Goal: Transaction & Acquisition: Purchase product/service

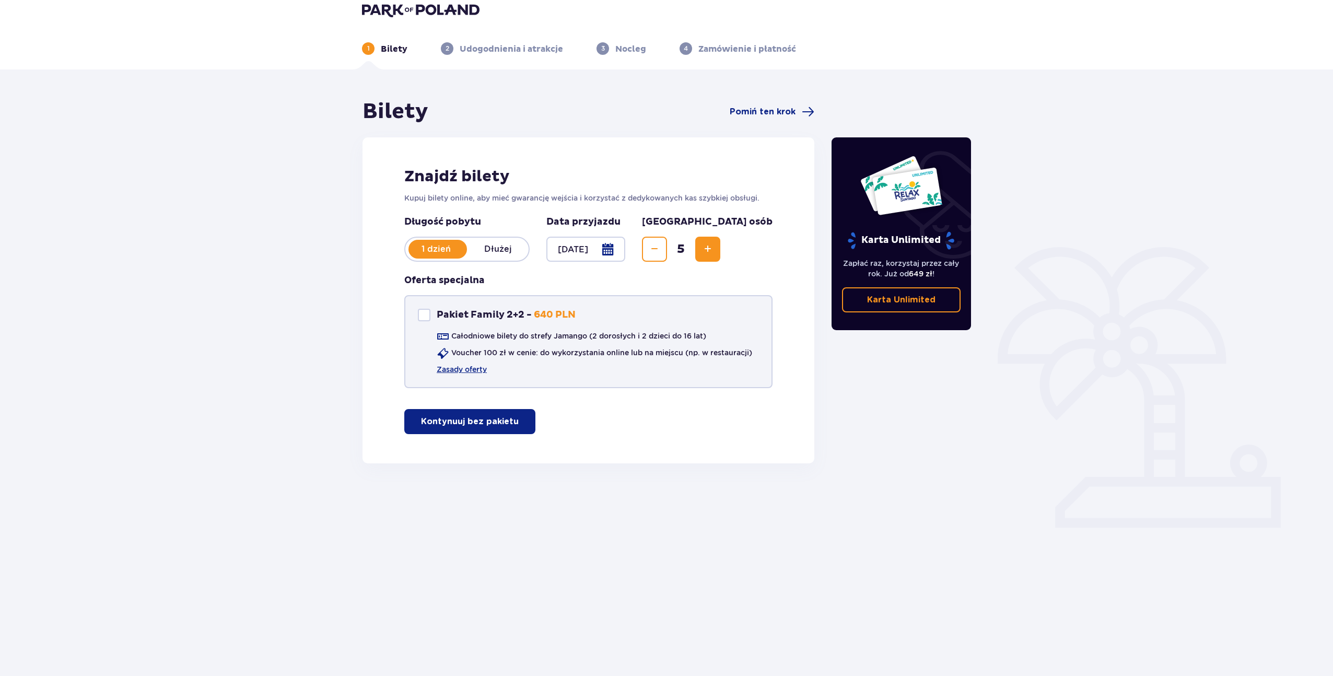
scroll to position [13, 0]
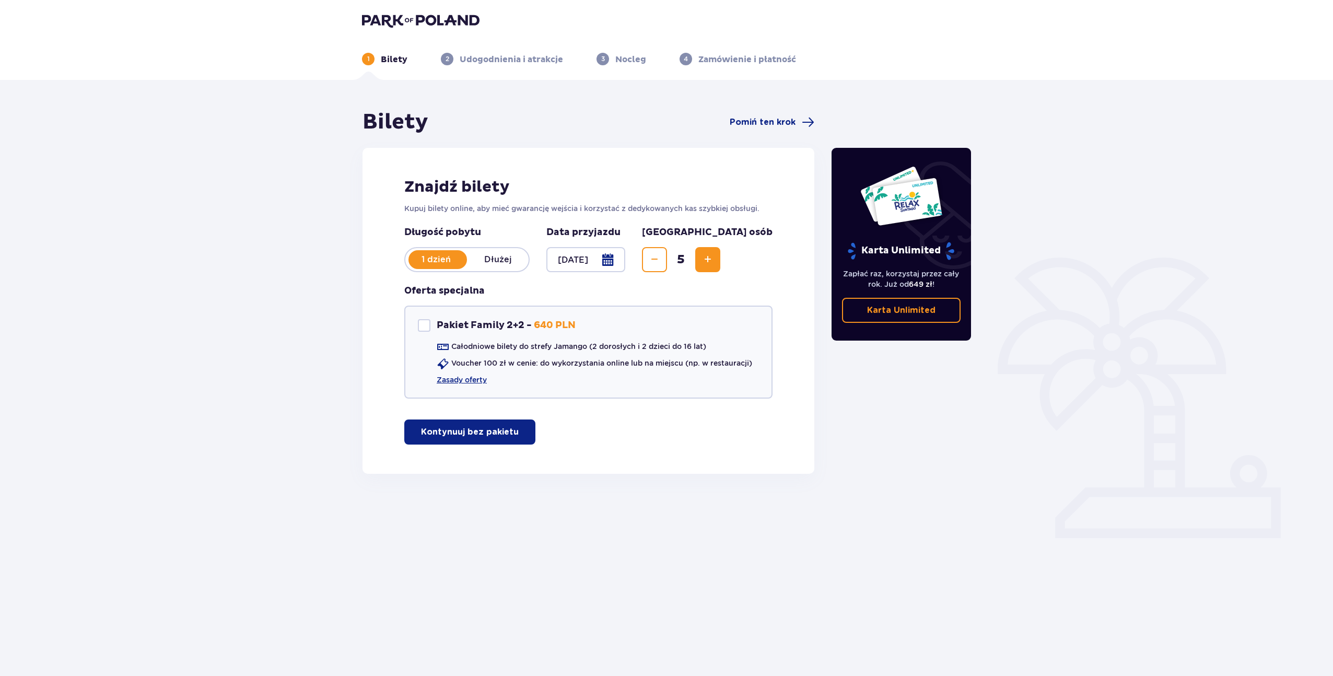
click at [465, 426] on p "Kontynuuj bez pakietu" at bounding box center [470, 431] width 98 height 11
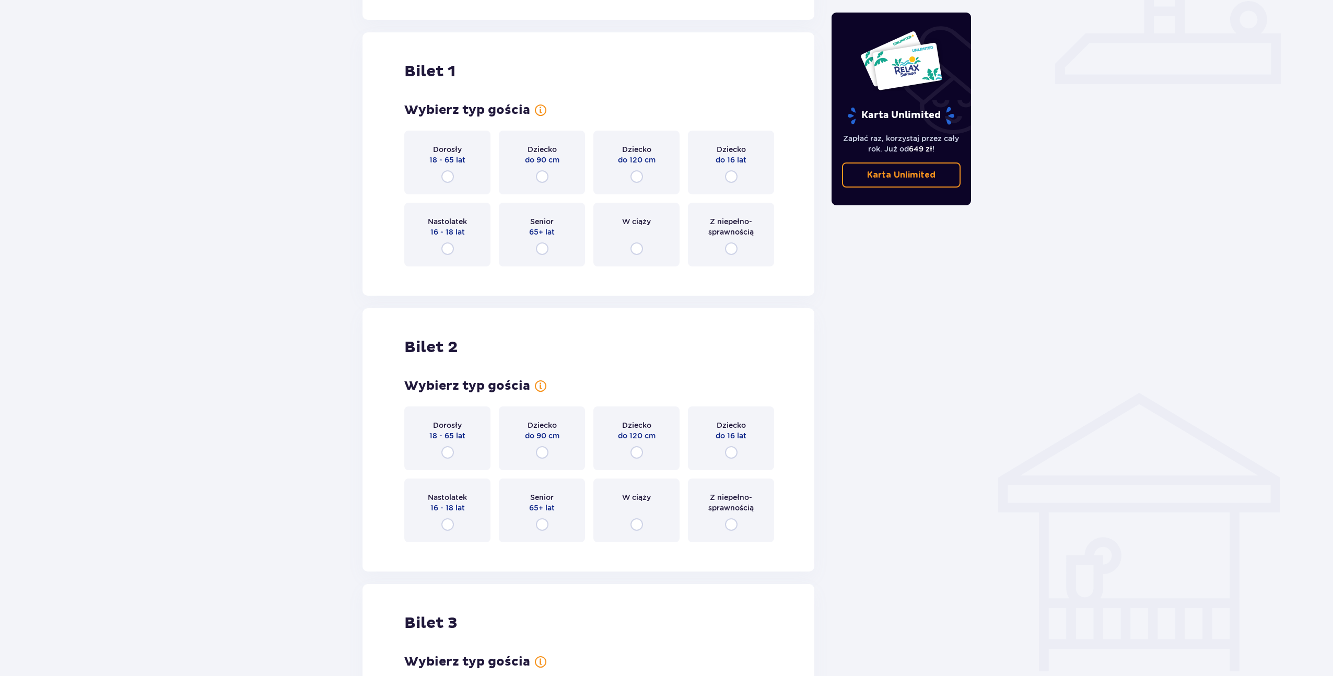
scroll to position [475, 0]
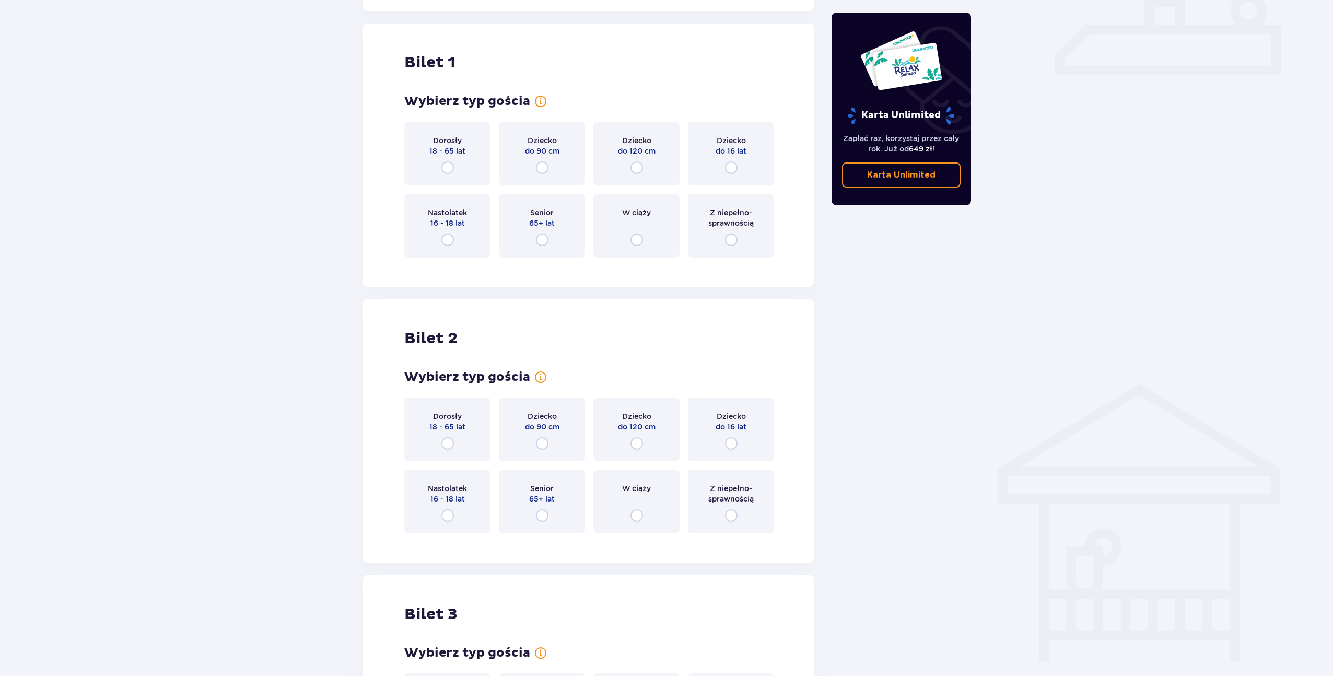
click at [456, 156] on div "Dorosły 18 - 65 lat" at bounding box center [447, 154] width 86 height 64
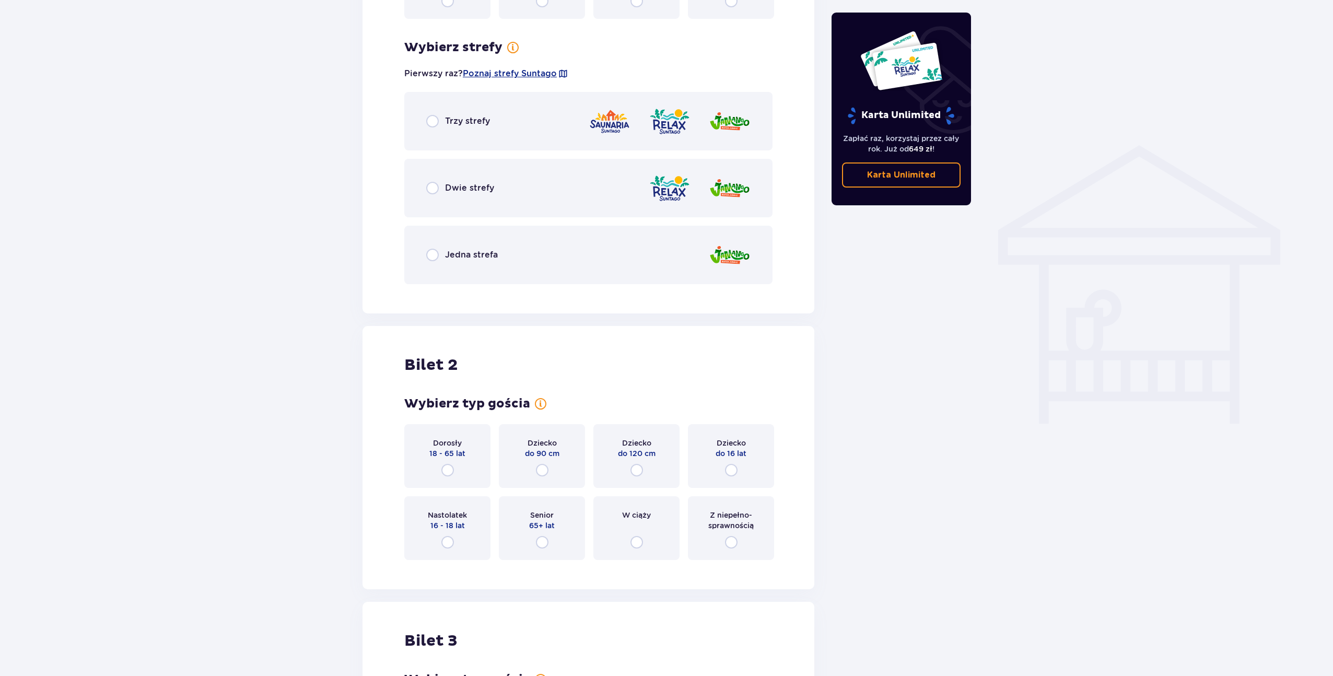
scroll to position [709, 0]
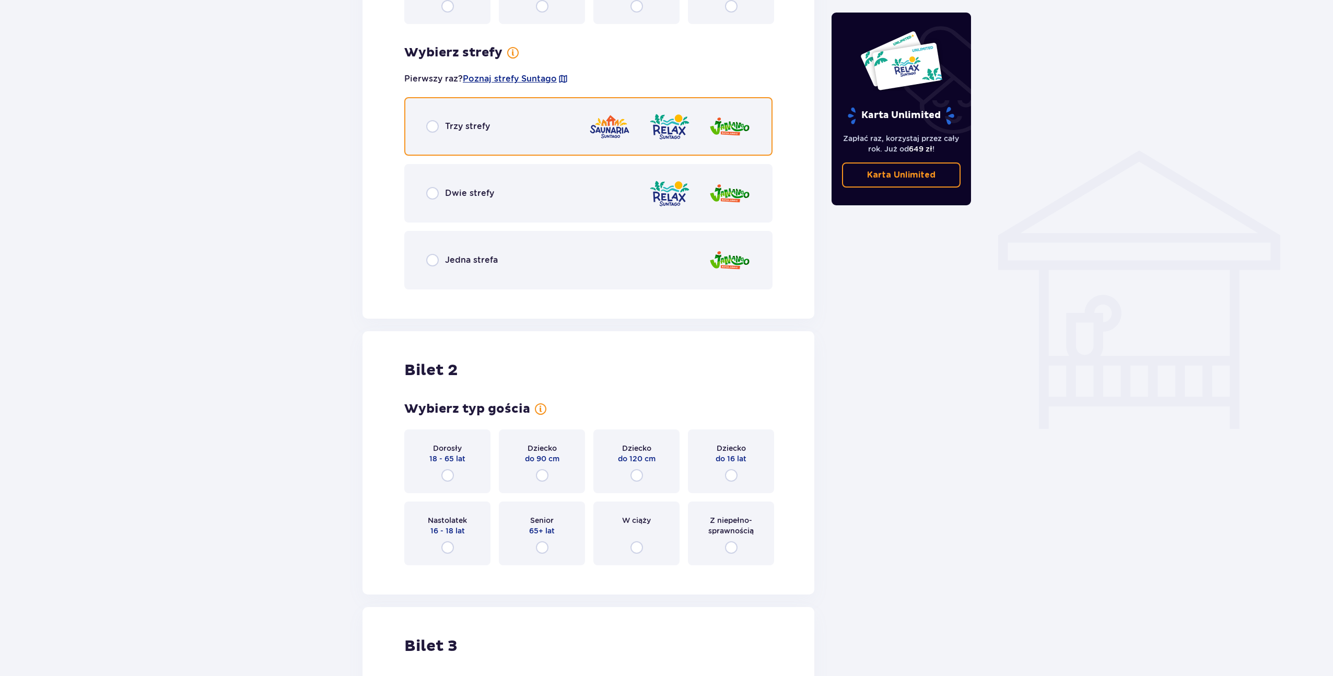
click at [431, 120] on input "radio" at bounding box center [432, 126] width 13 height 13
radio input "true"
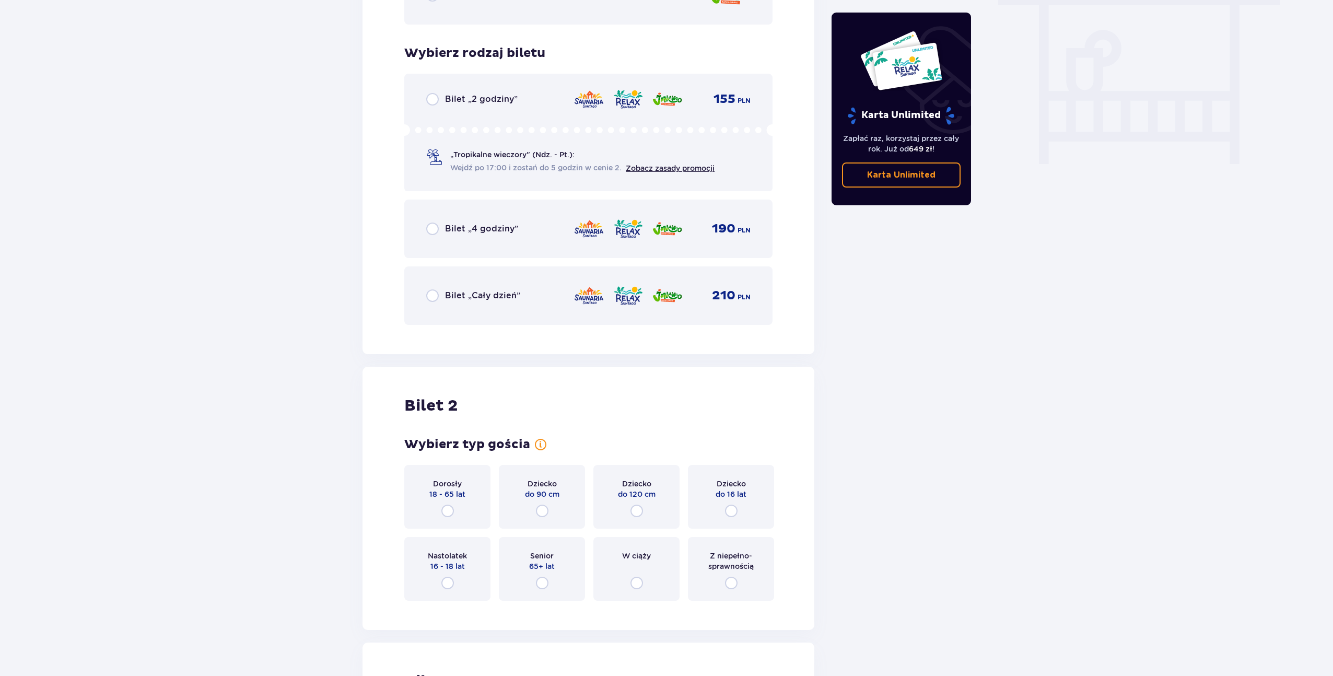
scroll to position [973, 0]
click at [430, 80] on div "Bilet „2 godziny” 155 PLN „Tropikalne wieczory" (Ndz. - Pt.): Wejdź po 17:00 i …" at bounding box center [588, 133] width 368 height 118
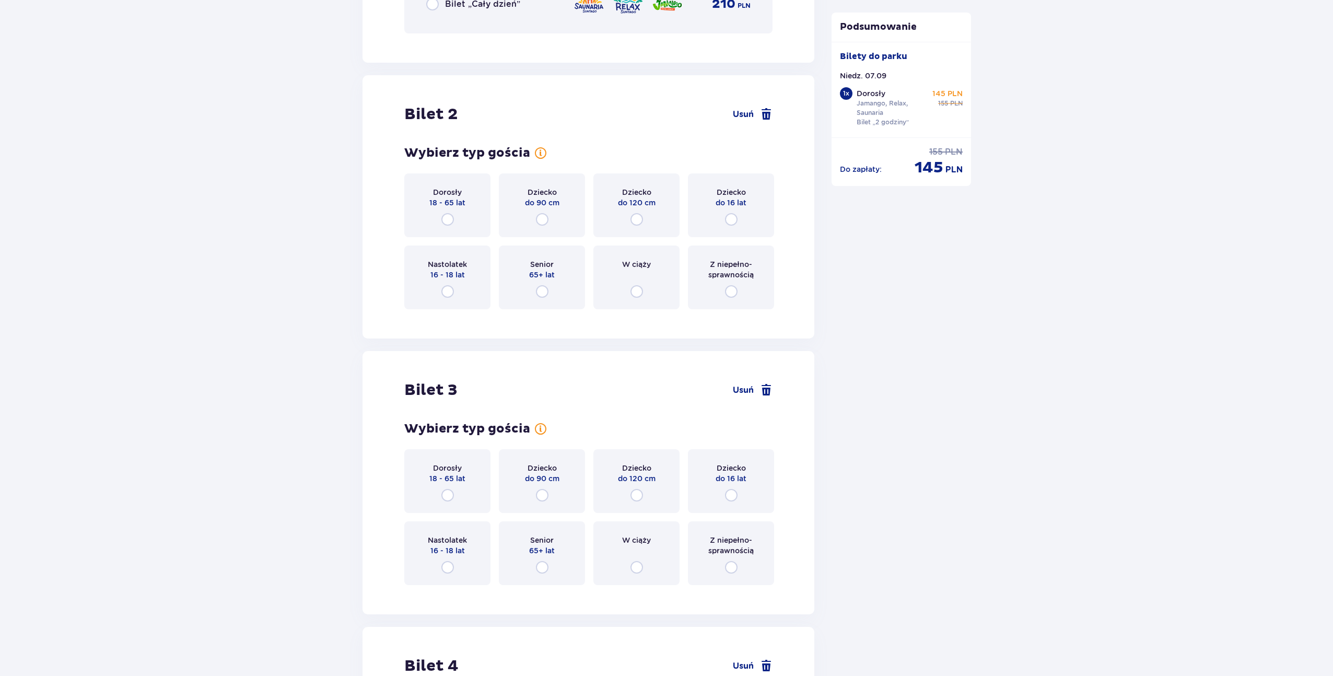
scroll to position [1317, 0]
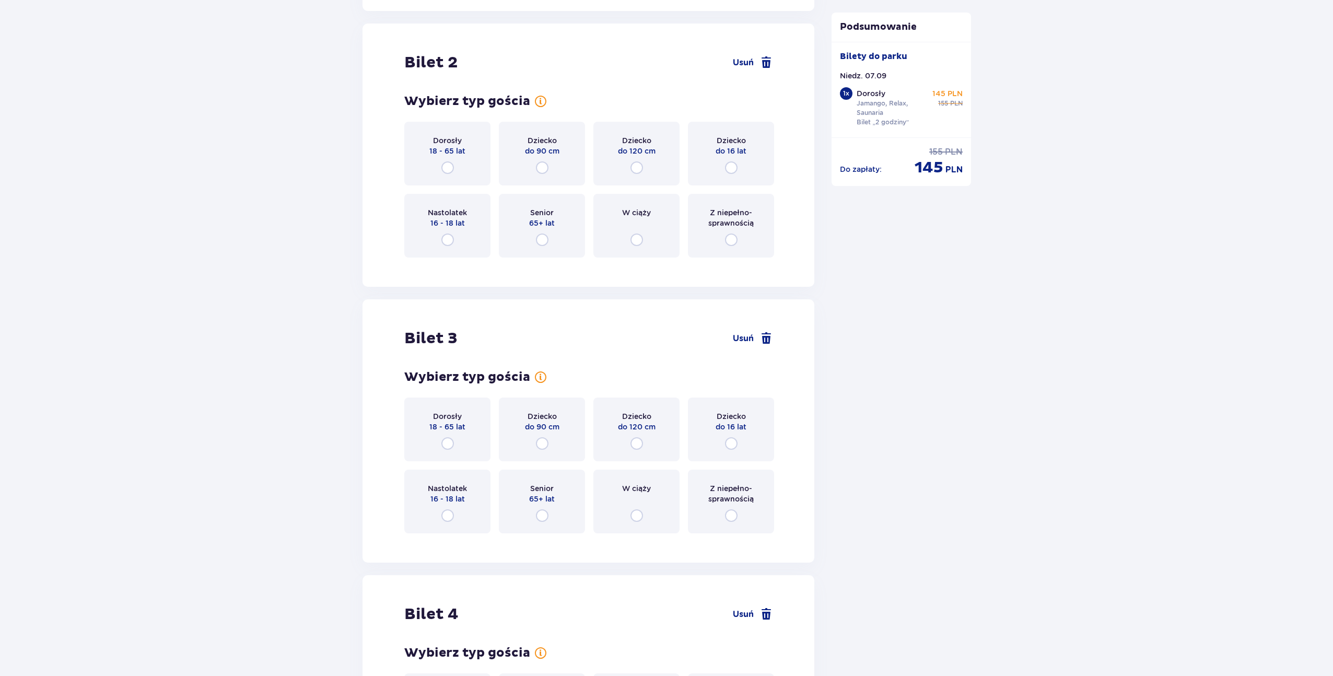
click at [442, 146] on div "Dorosły 18 - 65 lat" at bounding box center [447, 154] width 86 height 64
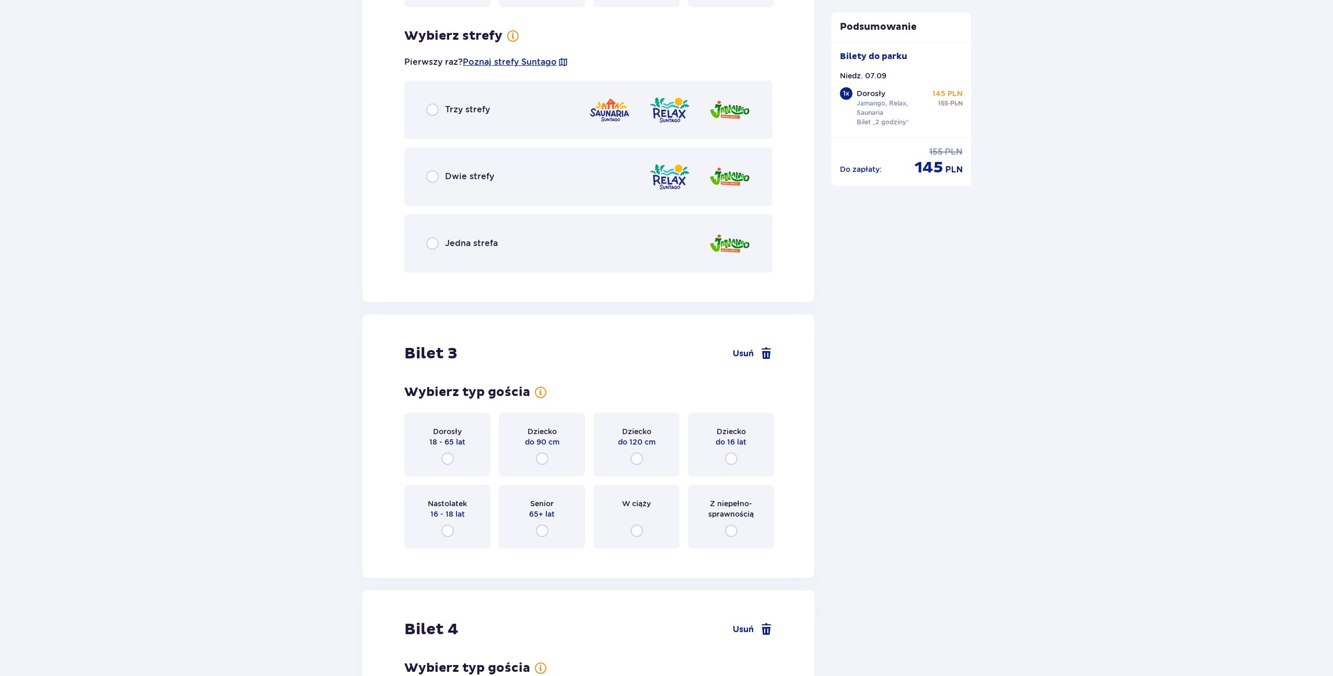
scroll to position [1571, 0]
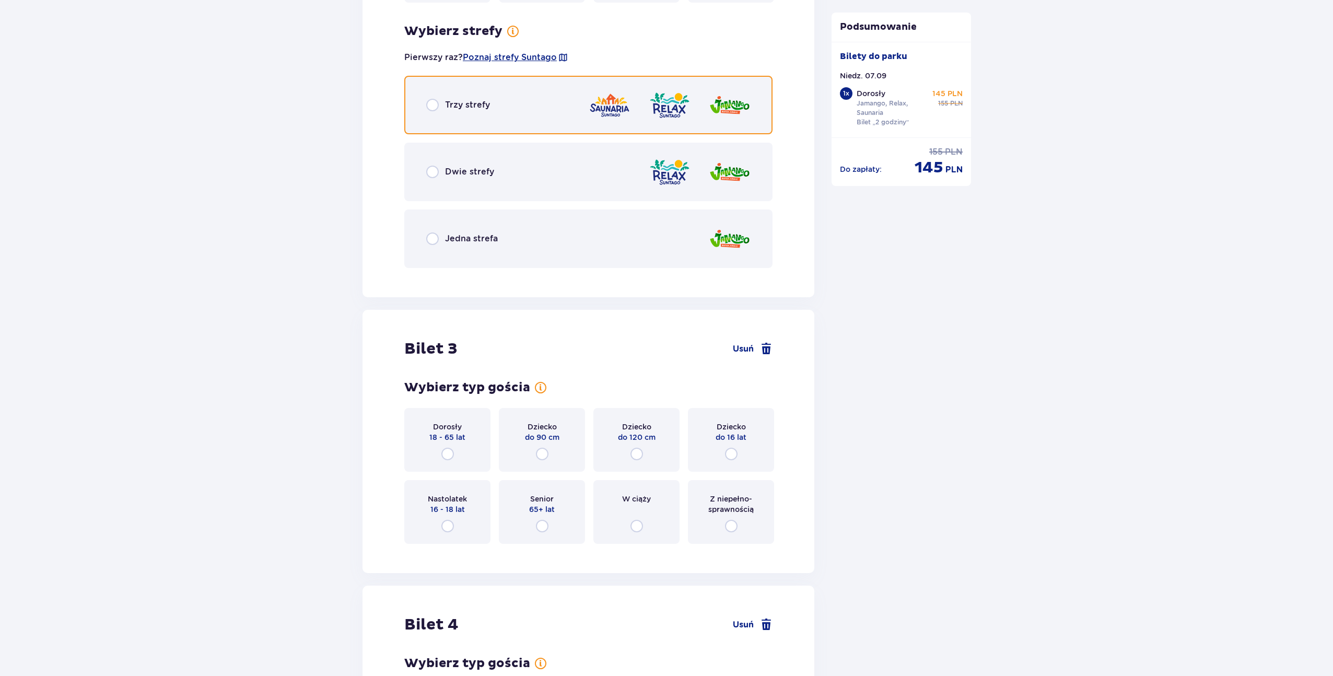
click at [437, 99] on input "radio" at bounding box center [432, 105] width 13 height 13
radio input "true"
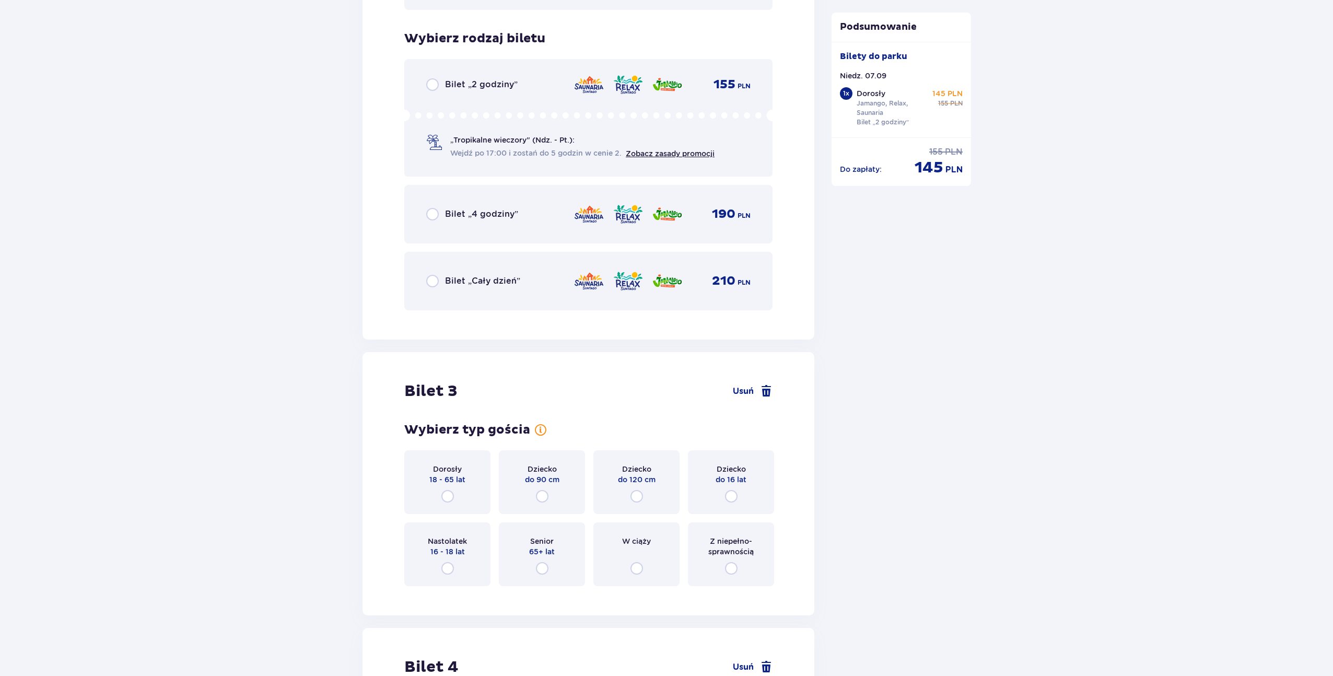
scroll to position [1837, 0]
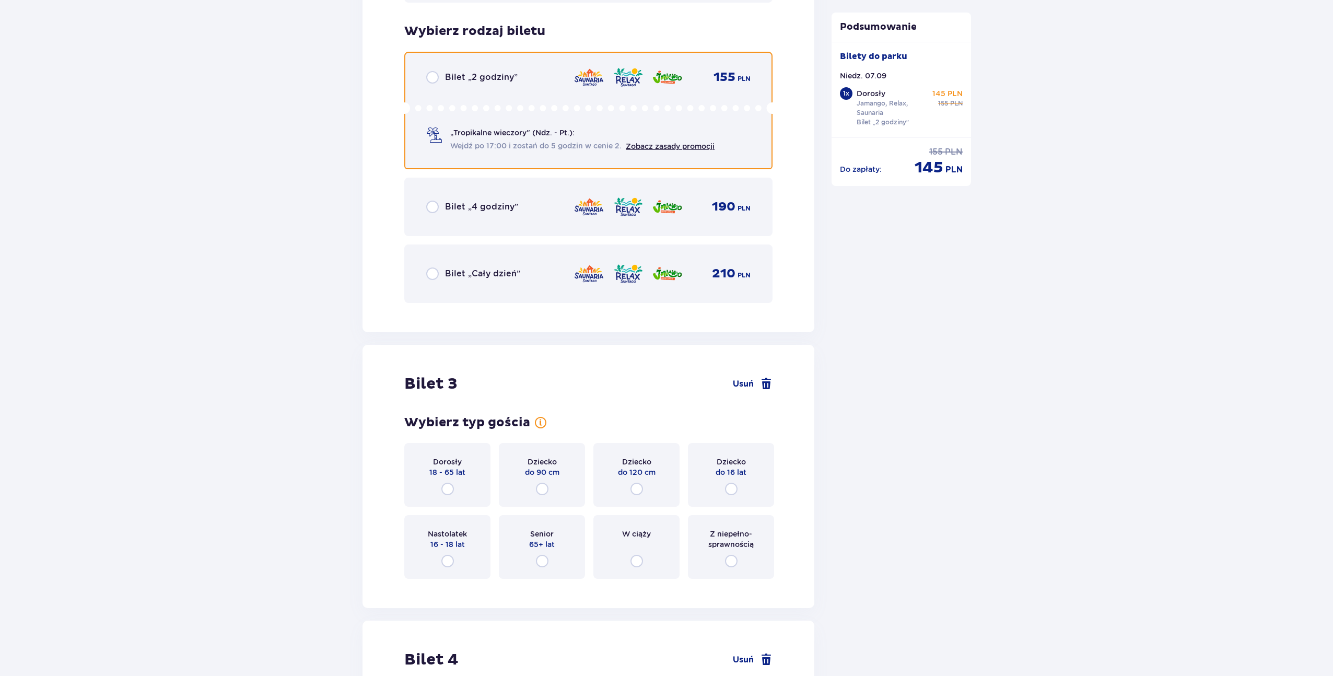
click at [432, 71] on input "radio" at bounding box center [432, 77] width 13 height 13
radio input "true"
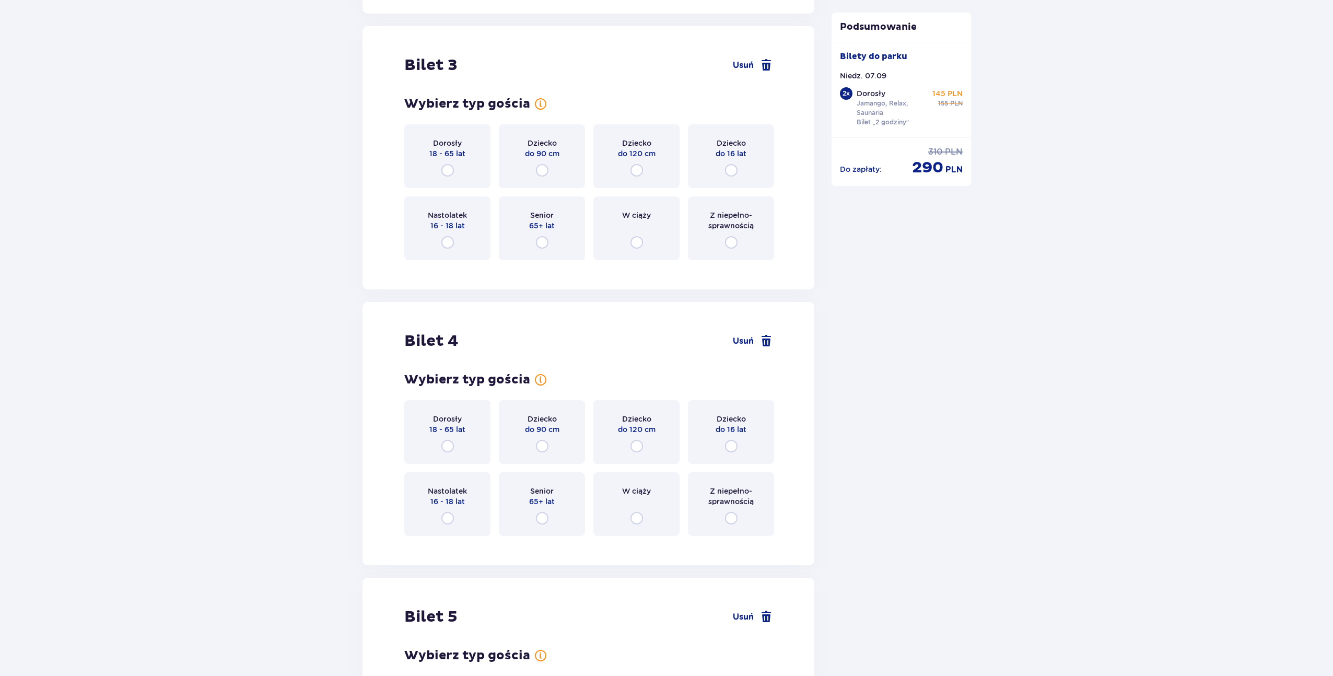
scroll to position [2158, 0]
click at [441, 149] on div "Dorosły 18 - 65 lat" at bounding box center [447, 154] width 86 height 64
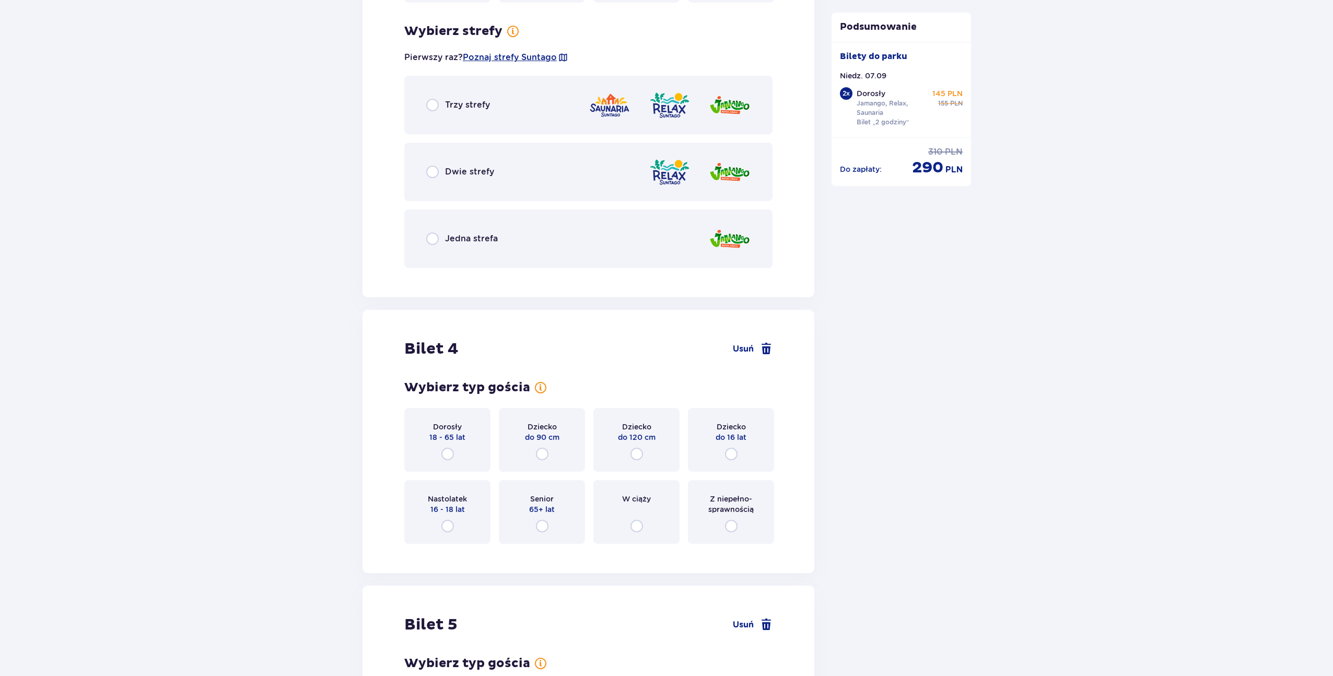
click at [439, 99] on div "Trzy strefy" at bounding box center [458, 105] width 64 height 13
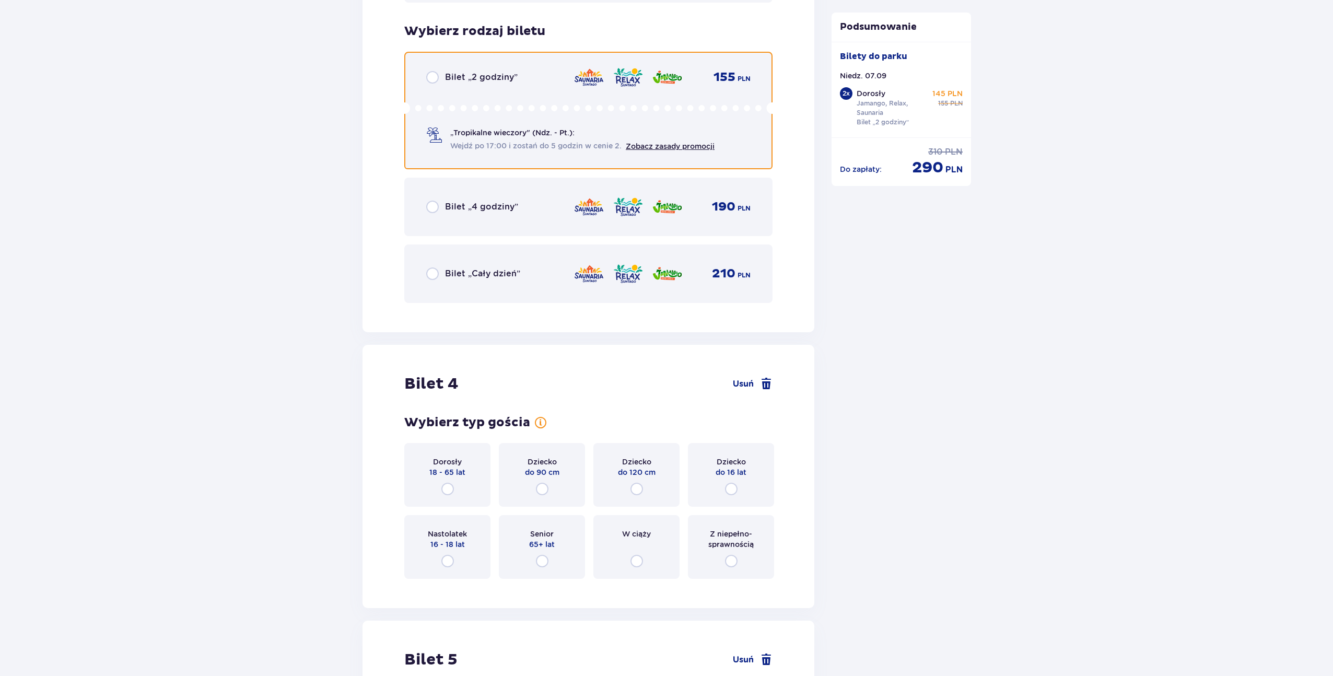
click at [437, 71] on input "radio" at bounding box center [432, 77] width 13 height 13
radio input "true"
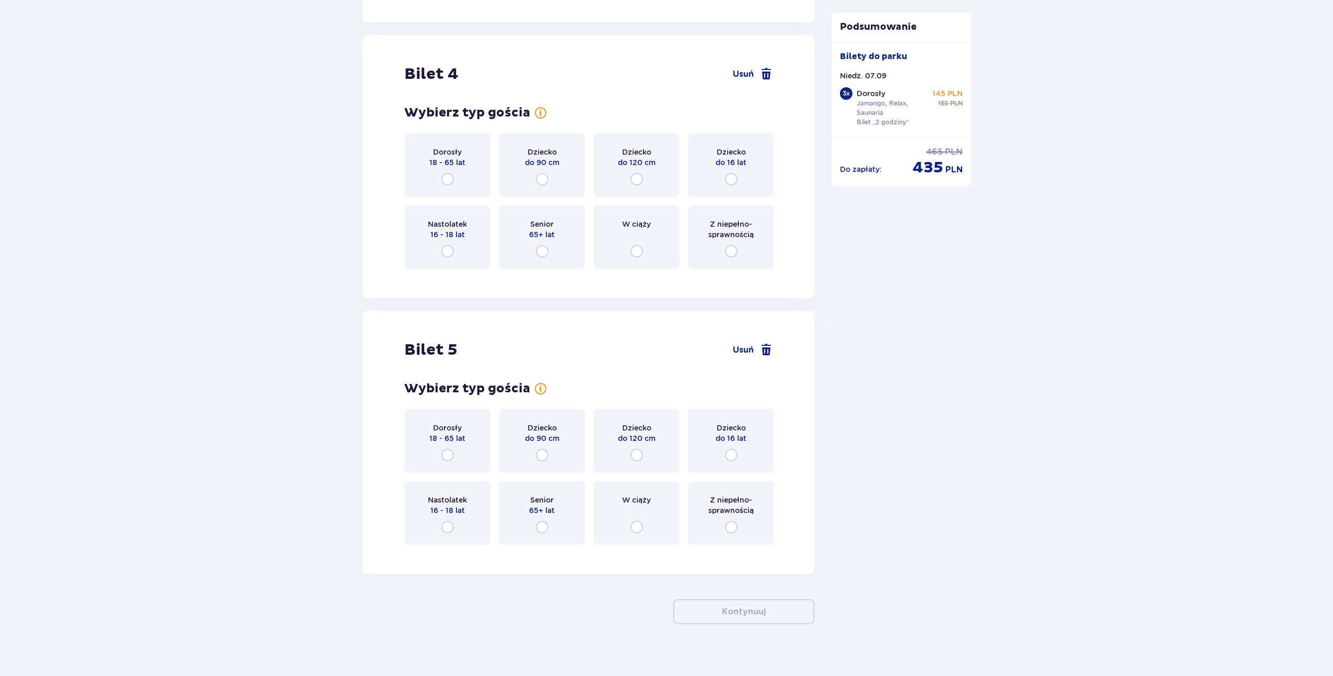
click at [438, 157] on p "18 - 65 lat" at bounding box center [447, 162] width 36 height 10
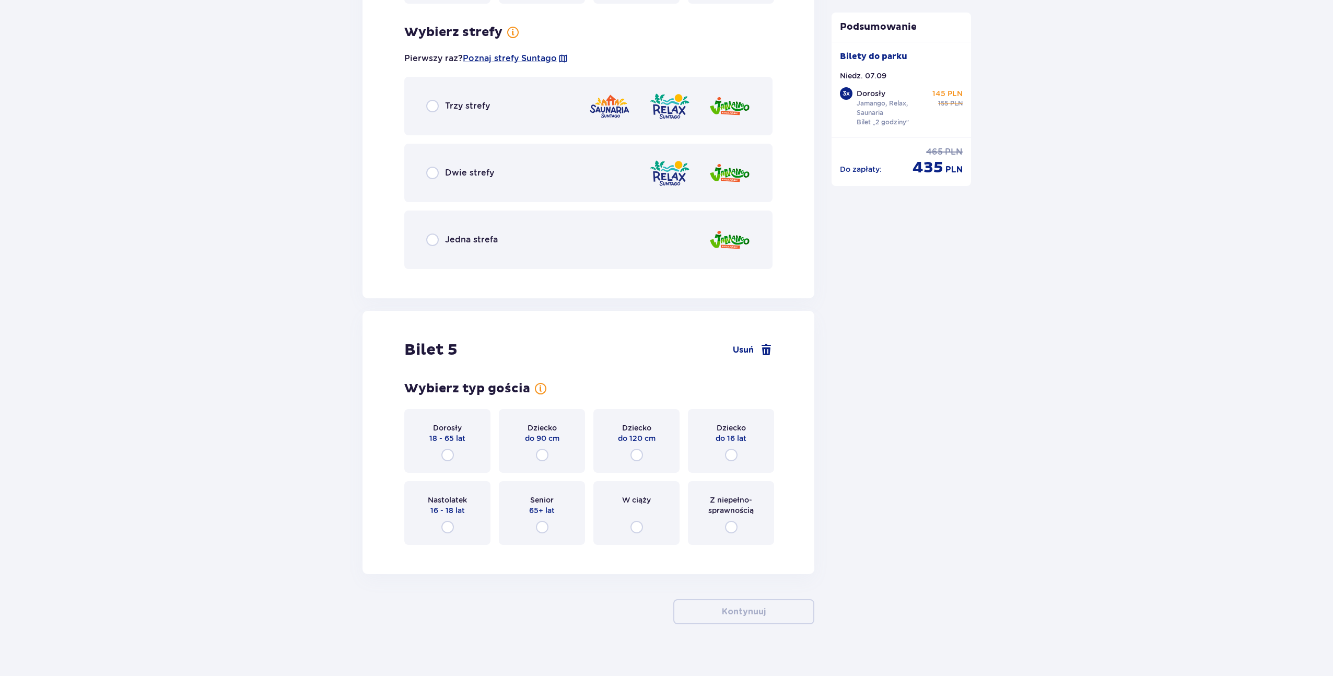
click at [436, 103] on div "Trzy strefy" at bounding box center [588, 106] width 368 height 58
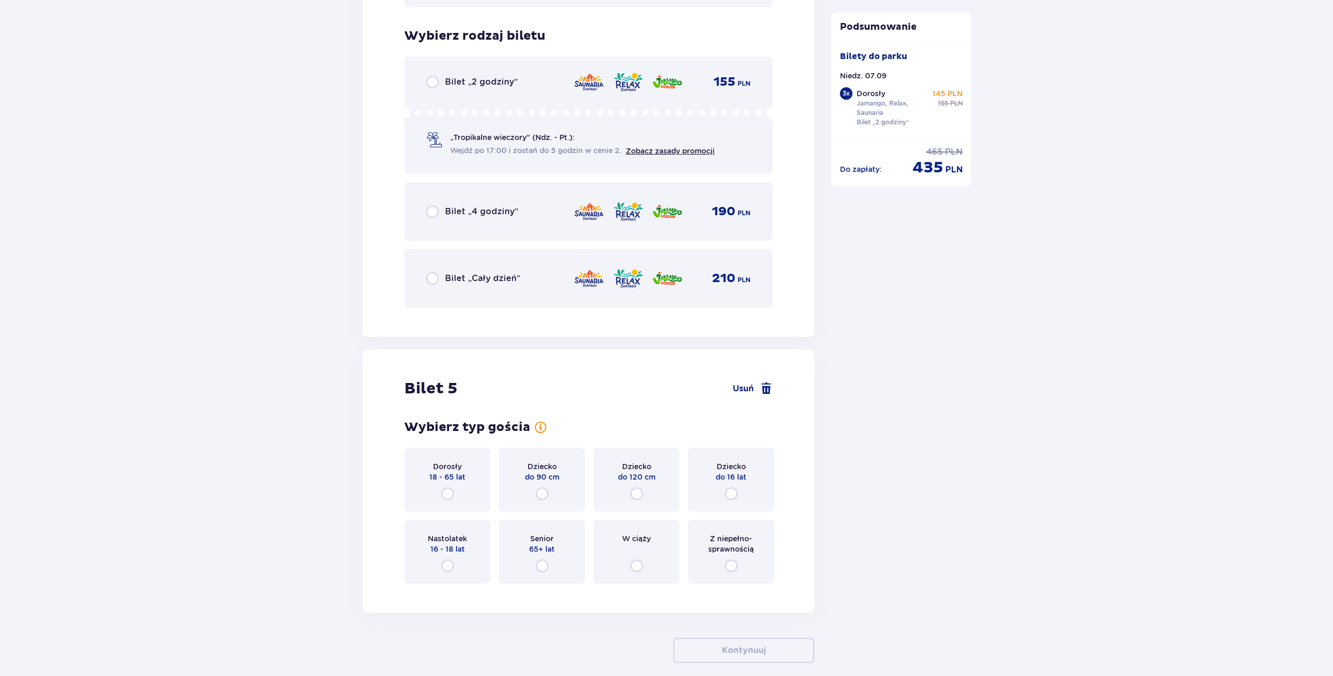
scroll to position [3519, 0]
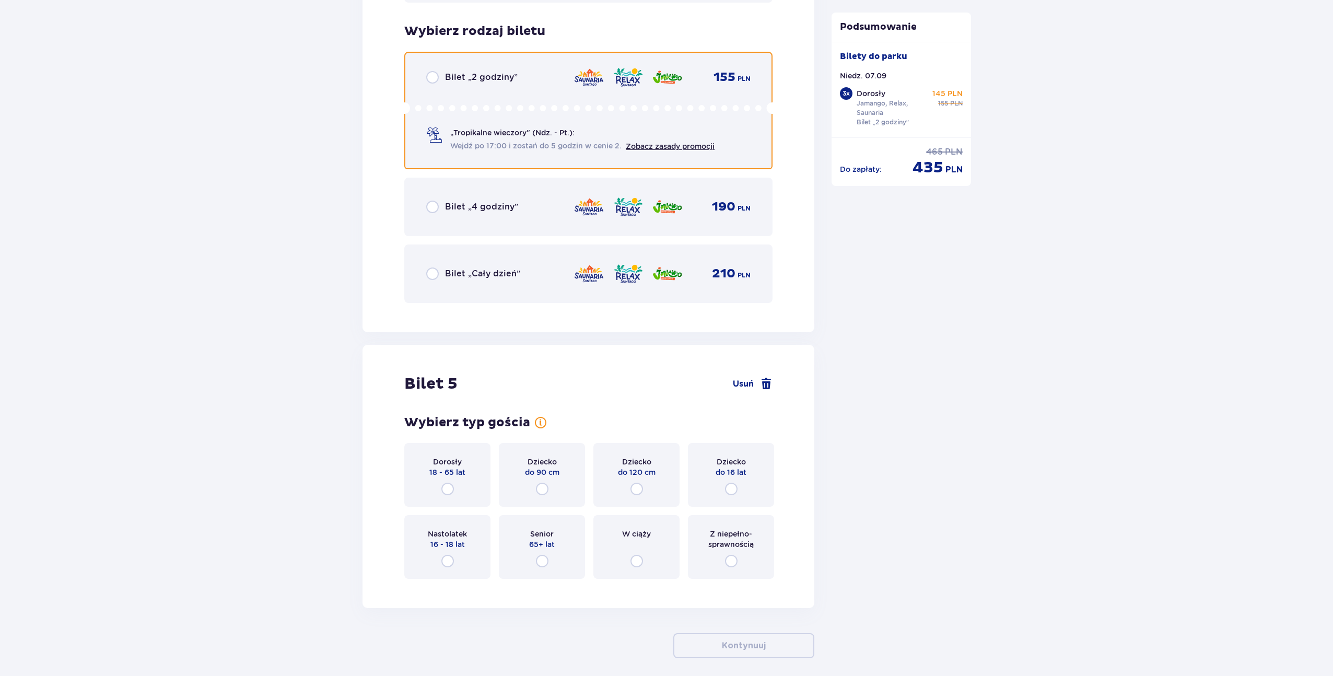
click at [432, 71] on input "radio" at bounding box center [432, 77] width 13 height 13
radio input "true"
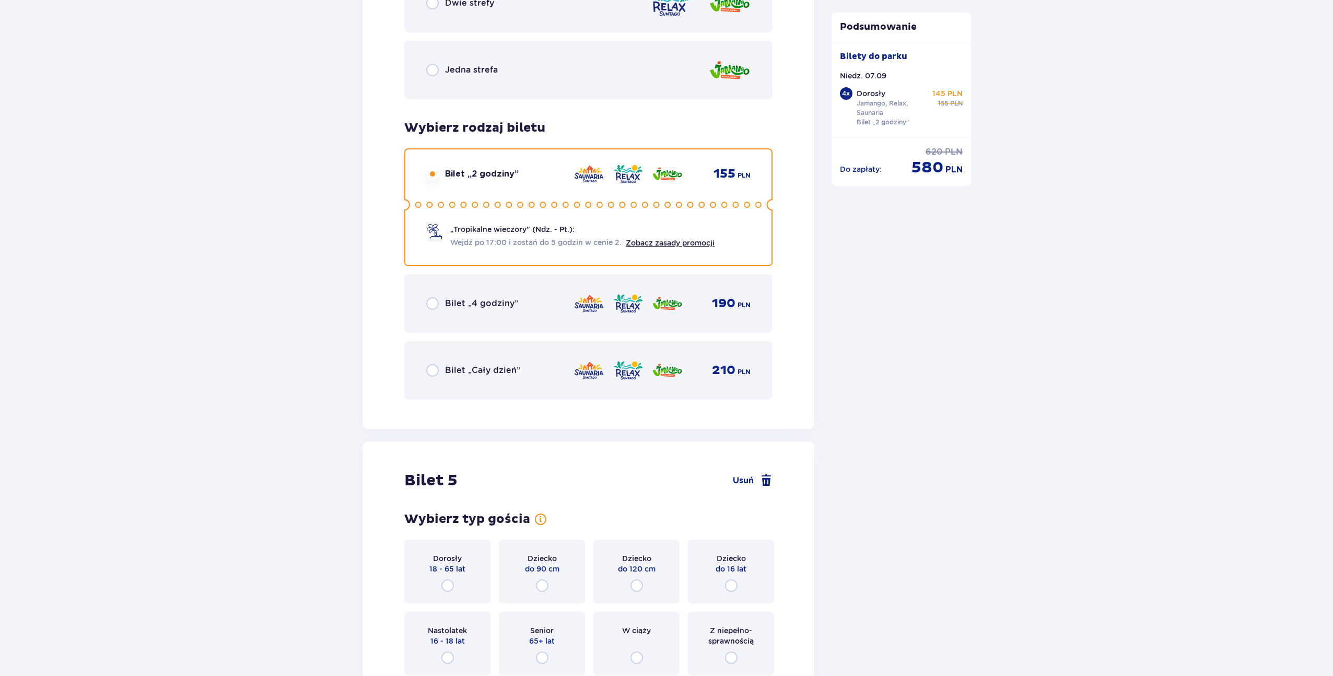
scroll to position [3553, 0]
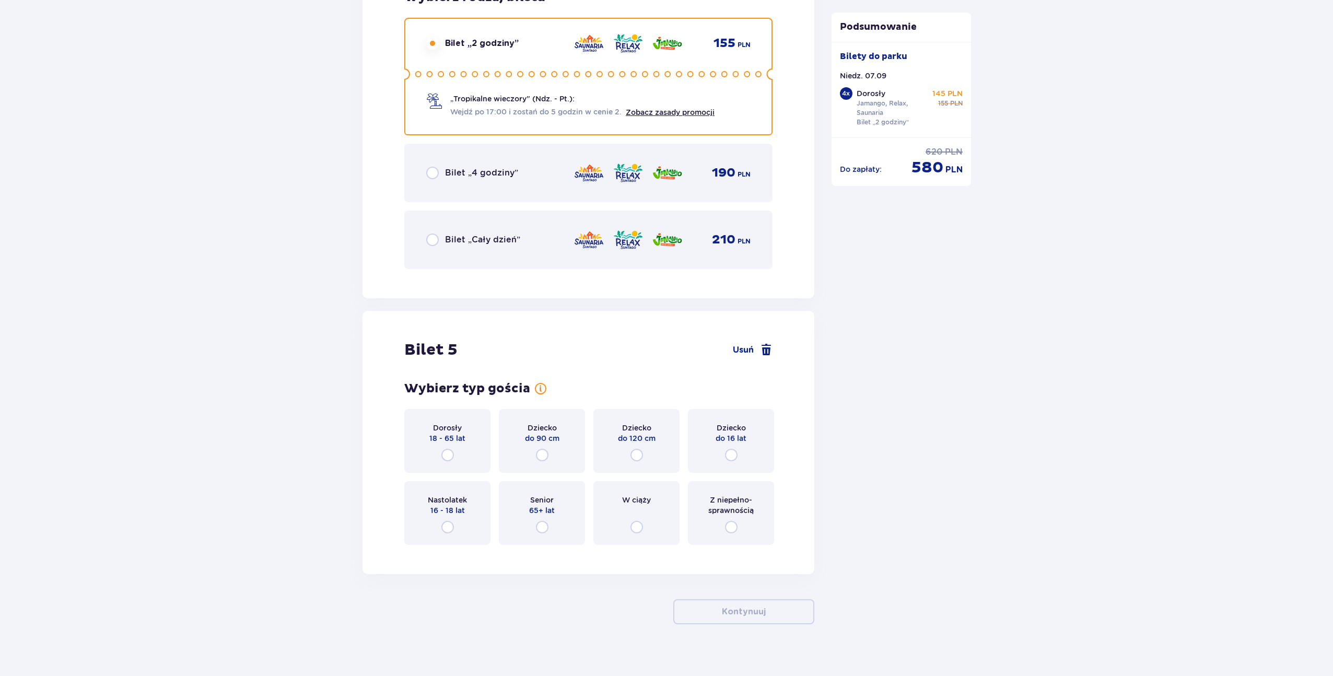
click at [447, 433] on p "18 - 65 lat" at bounding box center [447, 438] width 36 height 10
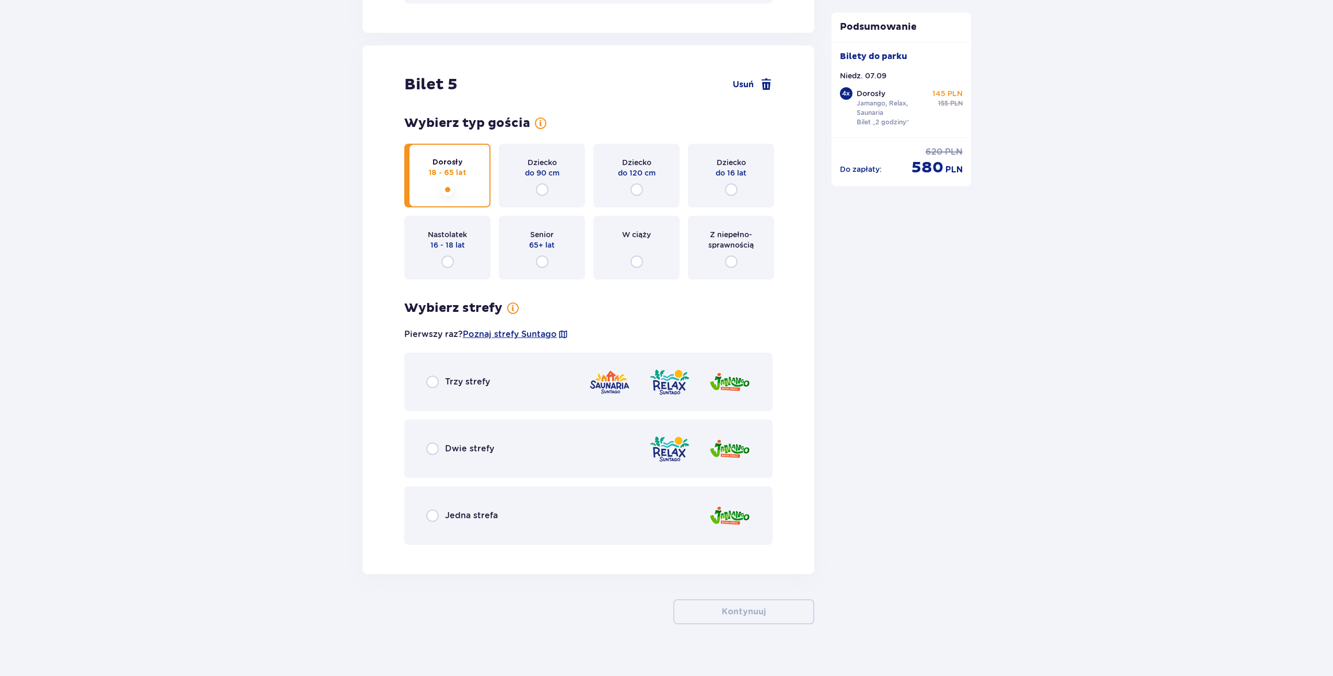
click at [443, 375] on div "Trzy strefy" at bounding box center [458, 381] width 64 height 13
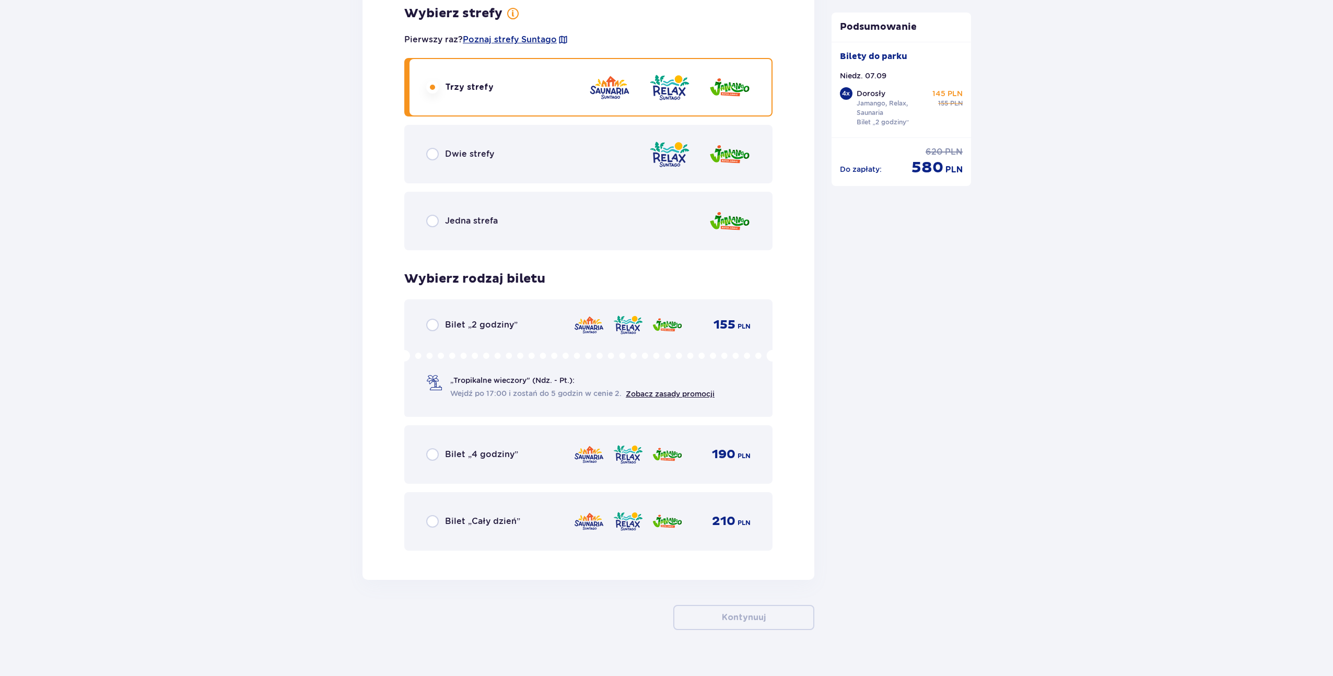
scroll to position [4119, 0]
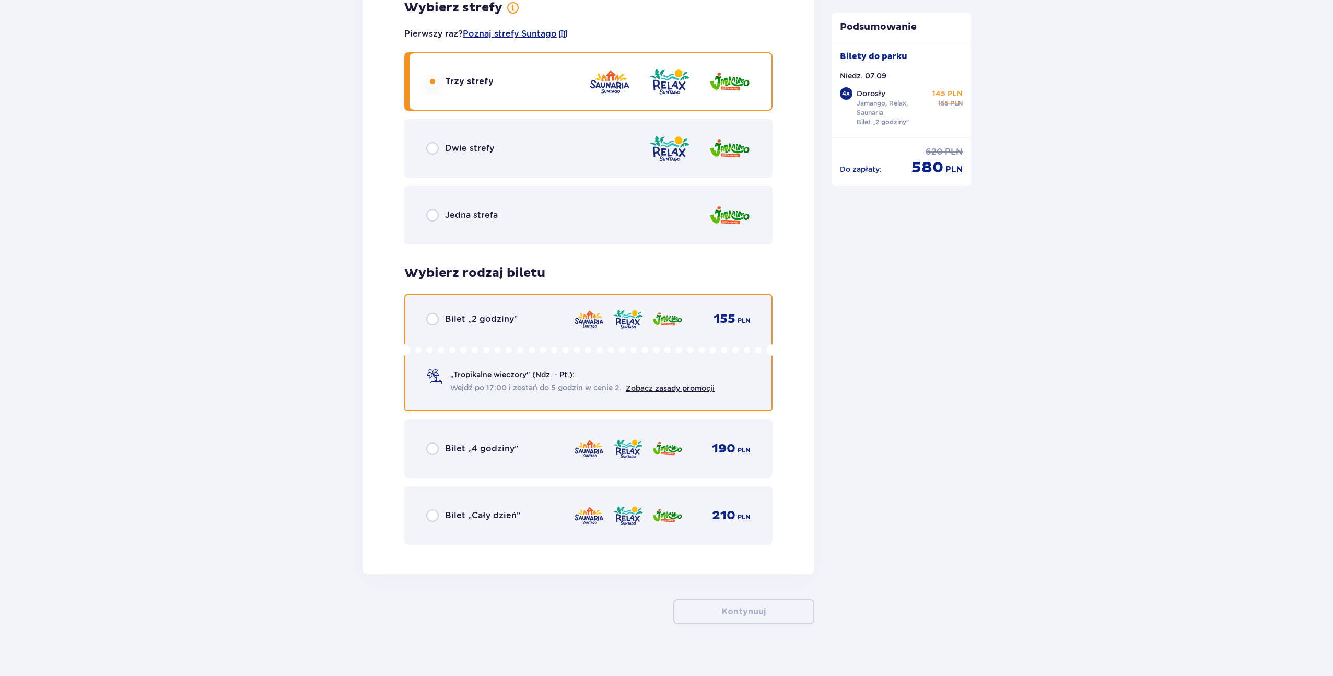
click at [432, 313] on input "radio" at bounding box center [432, 319] width 13 height 13
radio input "true"
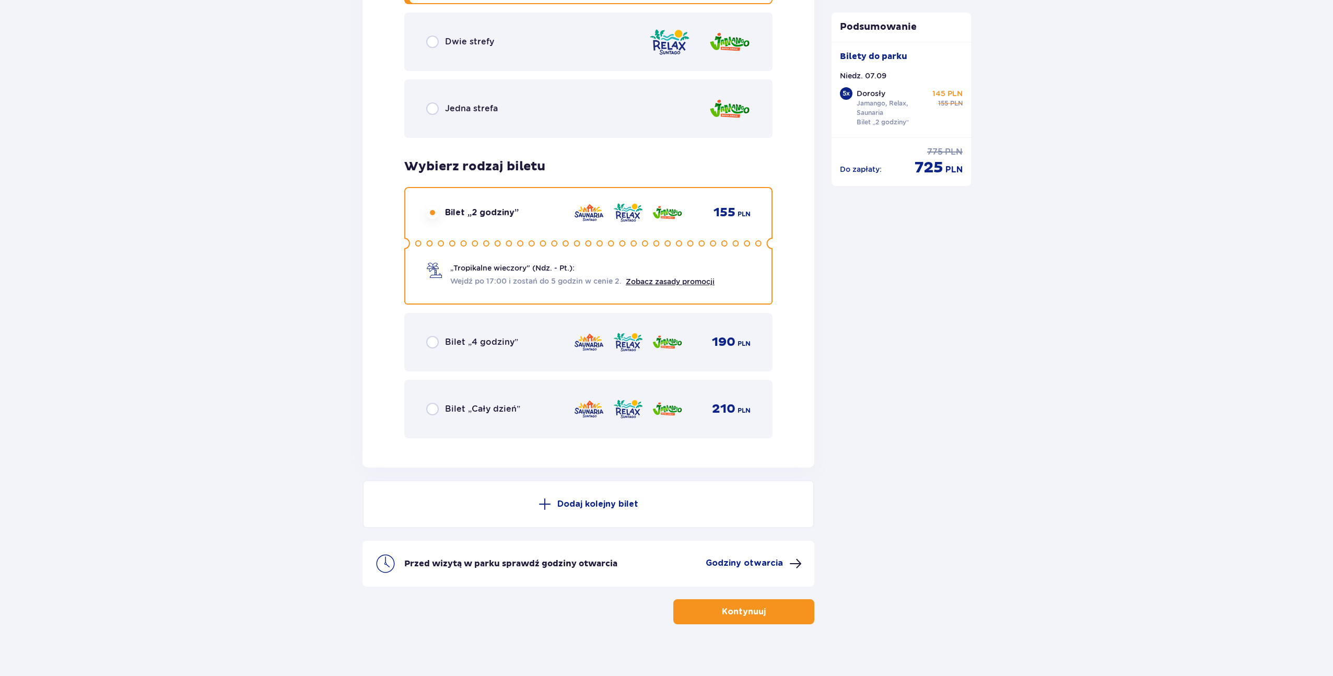
scroll to position [4221, 0]
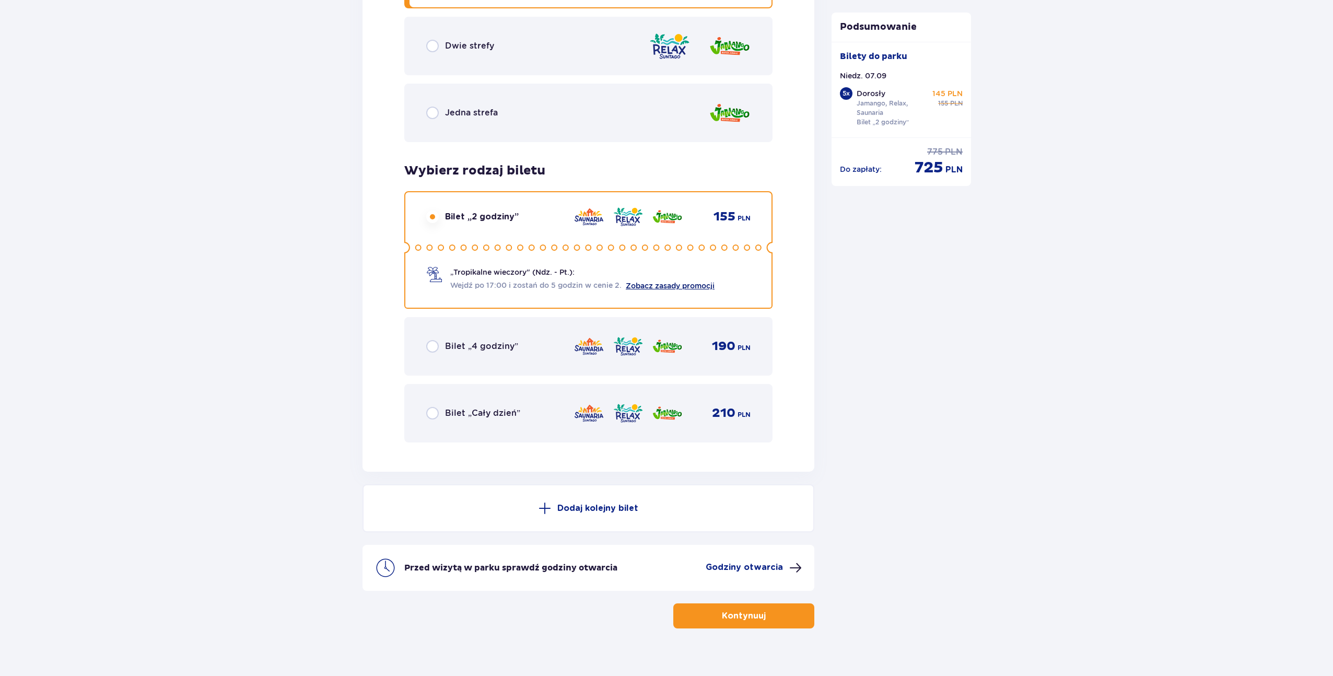
click at [638, 281] on link "Zobacz zasady promocji" at bounding box center [670, 285] width 89 height 8
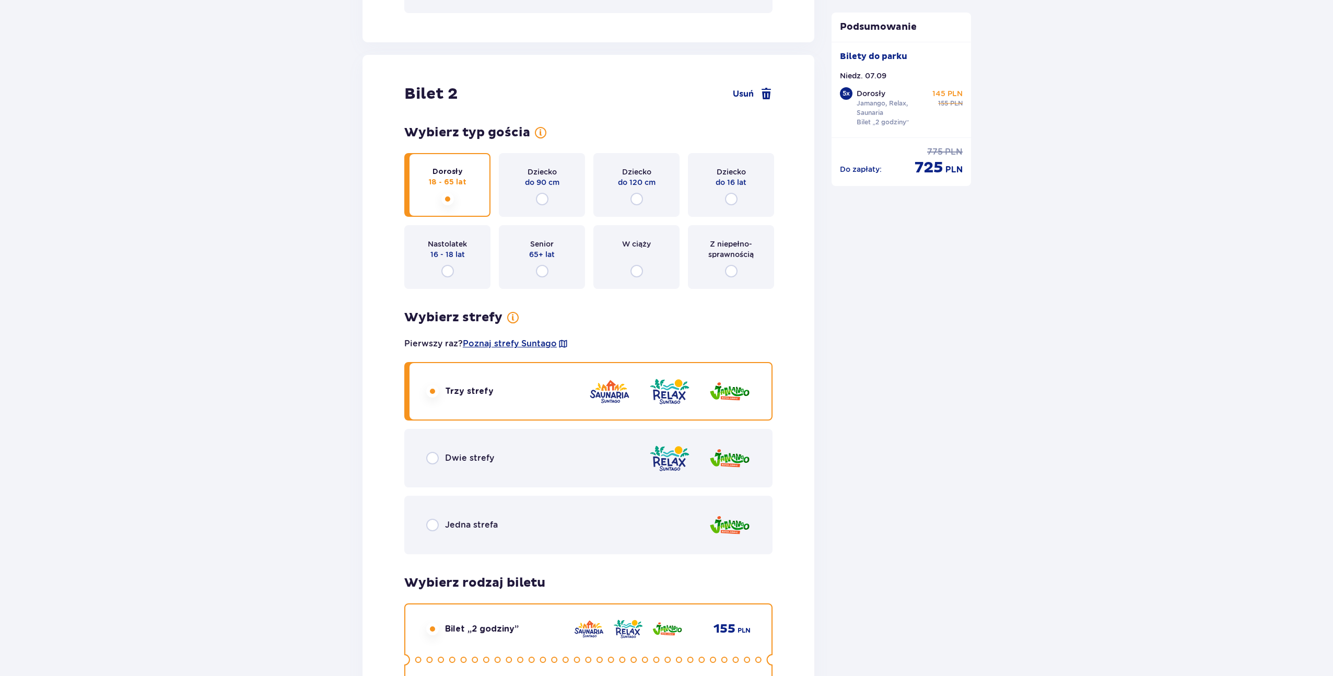
scroll to position [1181, 0]
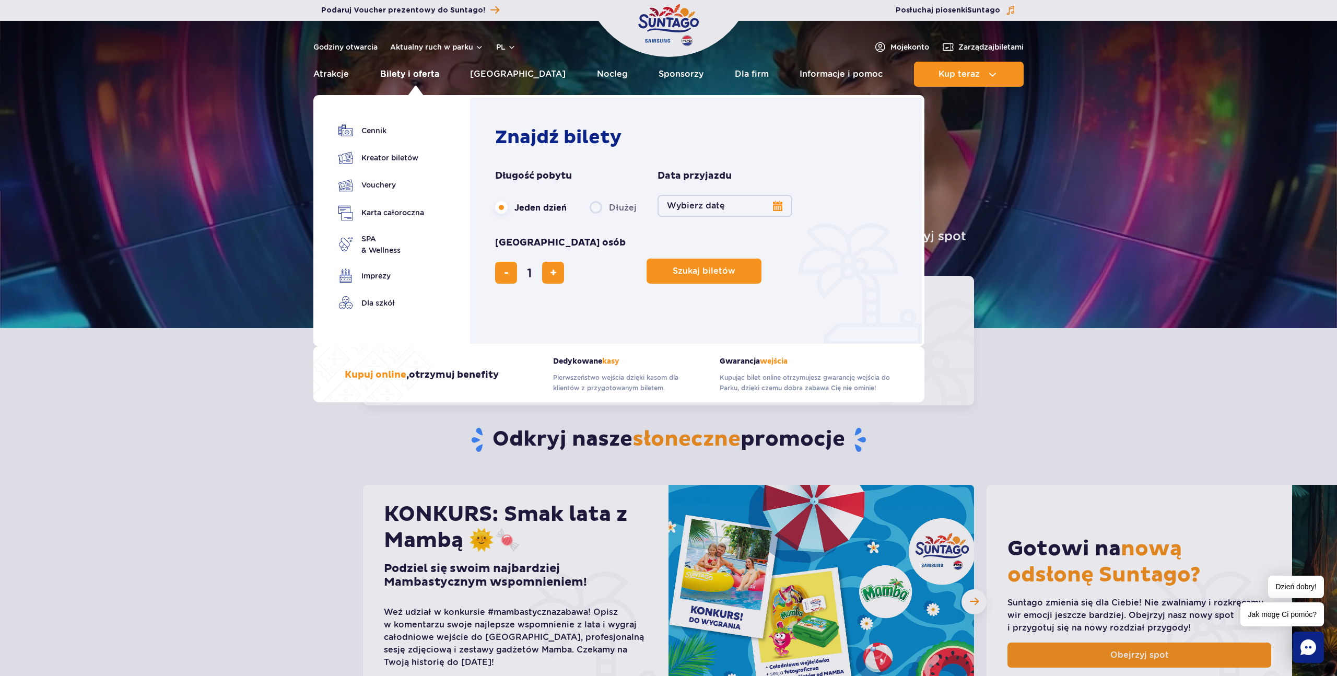
click at [413, 72] on link "Bilety i oferta" at bounding box center [409, 74] width 59 height 25
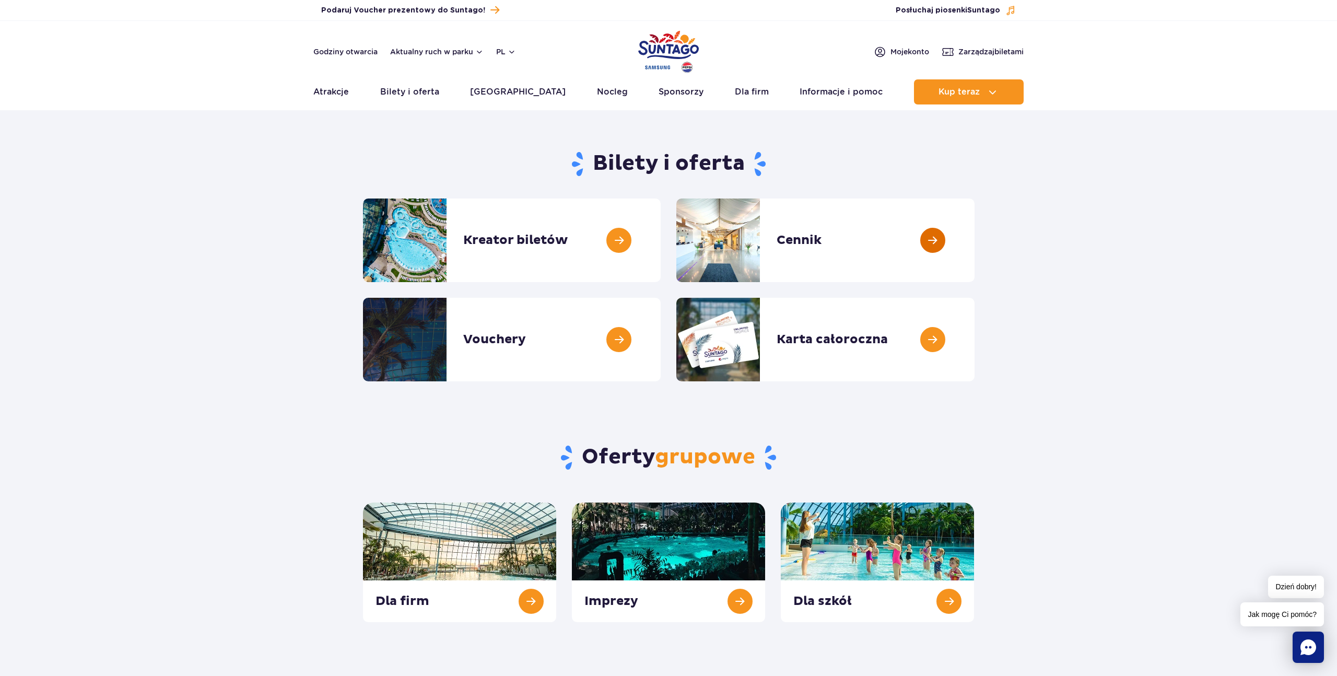
click at [974, 245] on link at bounding box center [974, 240] width 0 height 84
